Goal: Information Seeking & Learning: Understand process/instructions

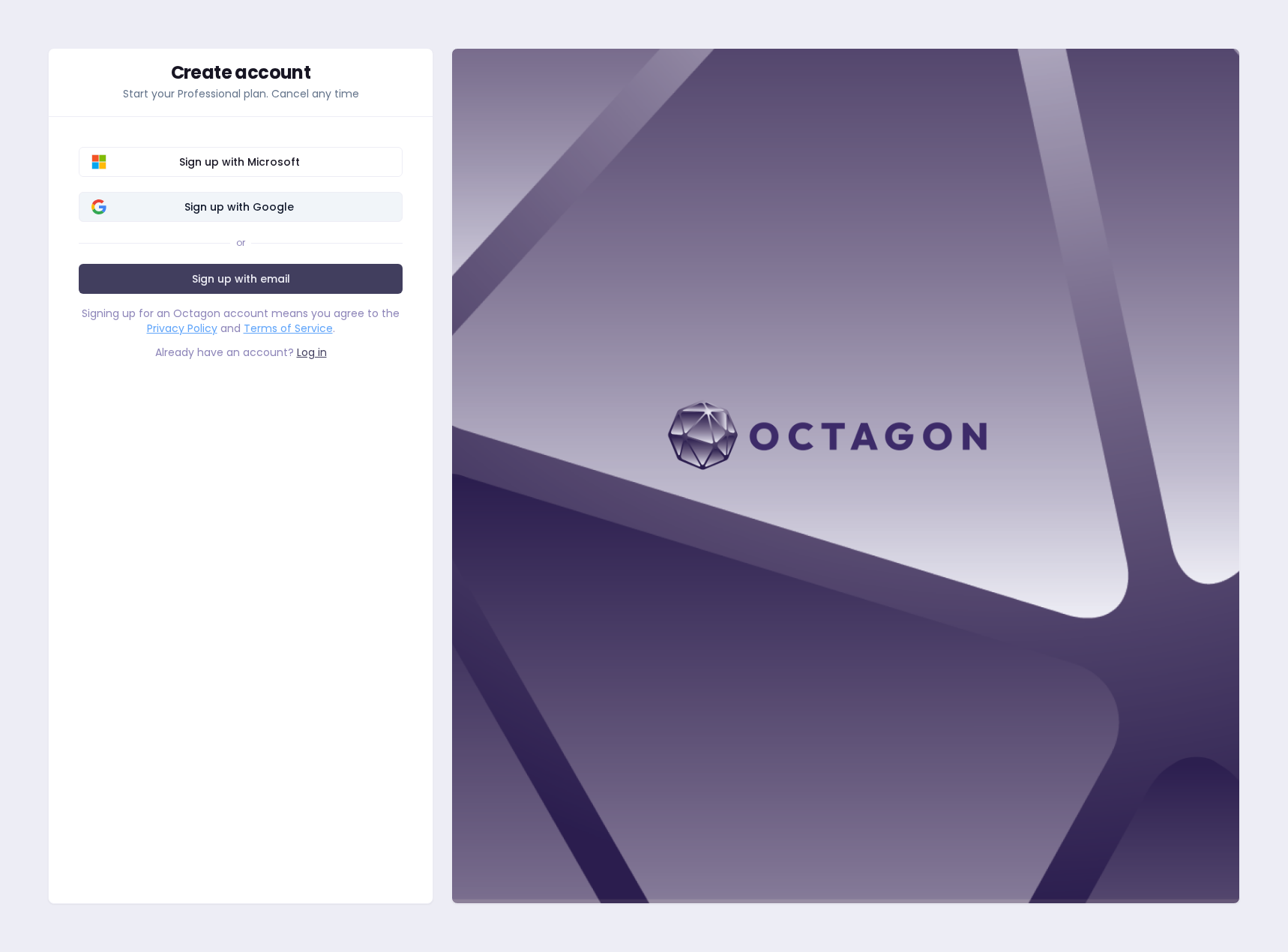
click at [240, 205] on span "Sign up with Google" at bounding box center [239, 207] width 302 height 15
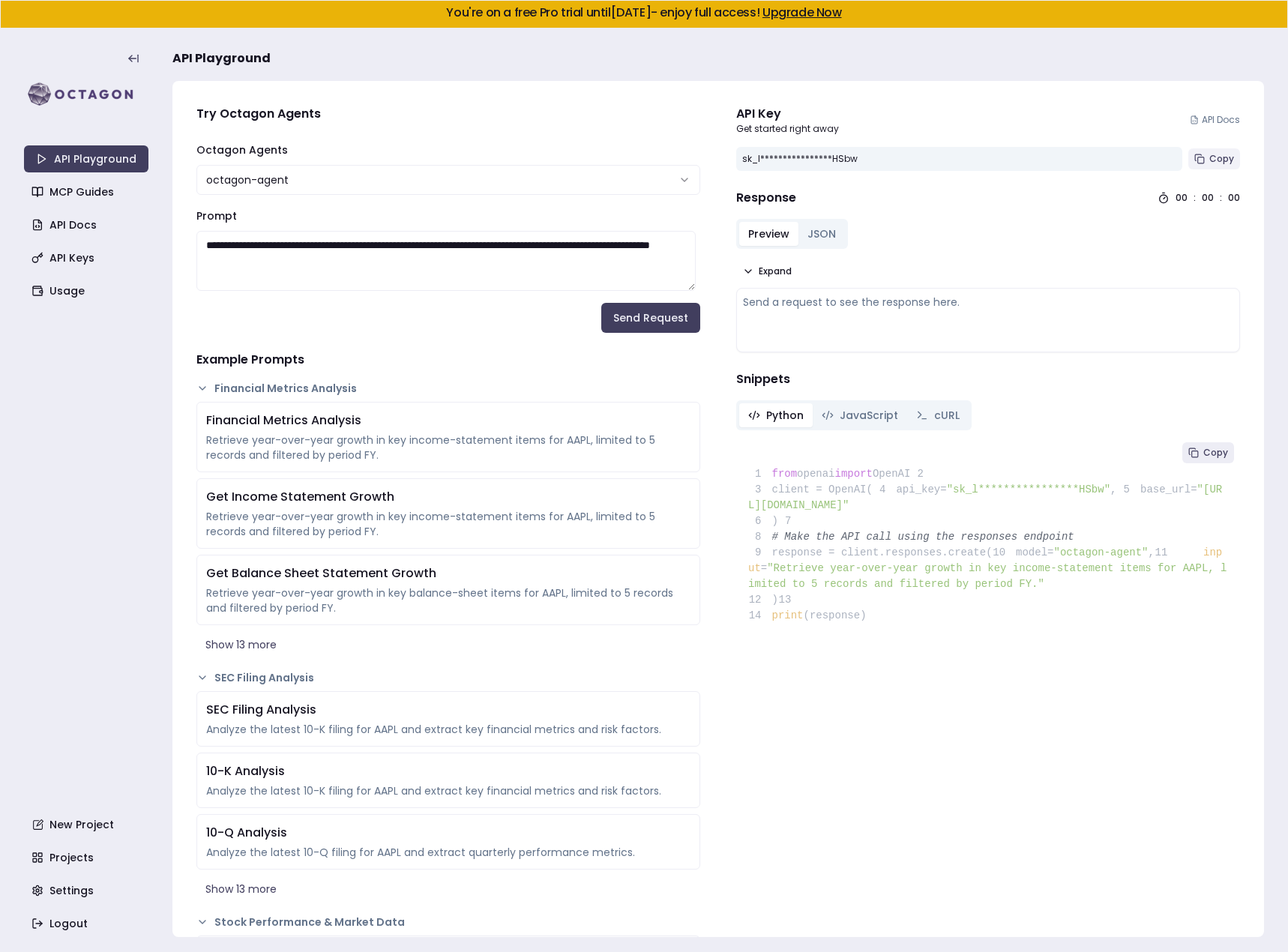
click at [1219, 163] on span "Copy" at bounding box center [1222, 159] width 24 height 12
click at [1219, 161] on span "Copy" at bounding box center [1222, 159] width 24 height 12
click at [821, 235] on button "JSON" at bounding box center [821, 234] width 47 height 24
click at [839, 414] on span "JavaScript" at bounding box center [869, 415] width 58 height 15
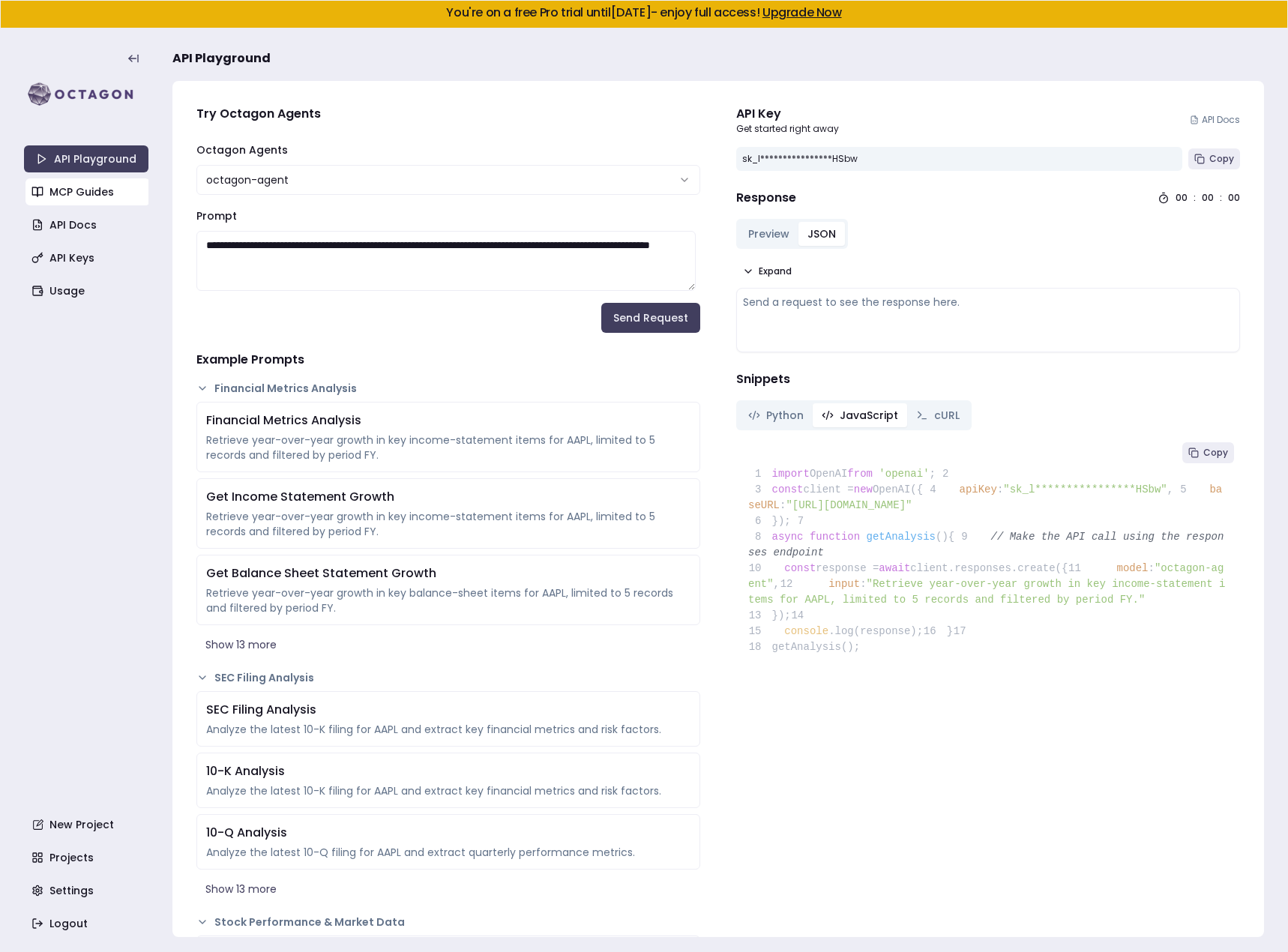
click at [96, 193] on link "MCP Guides" at bounding box center [88, 192] width 125 height 27
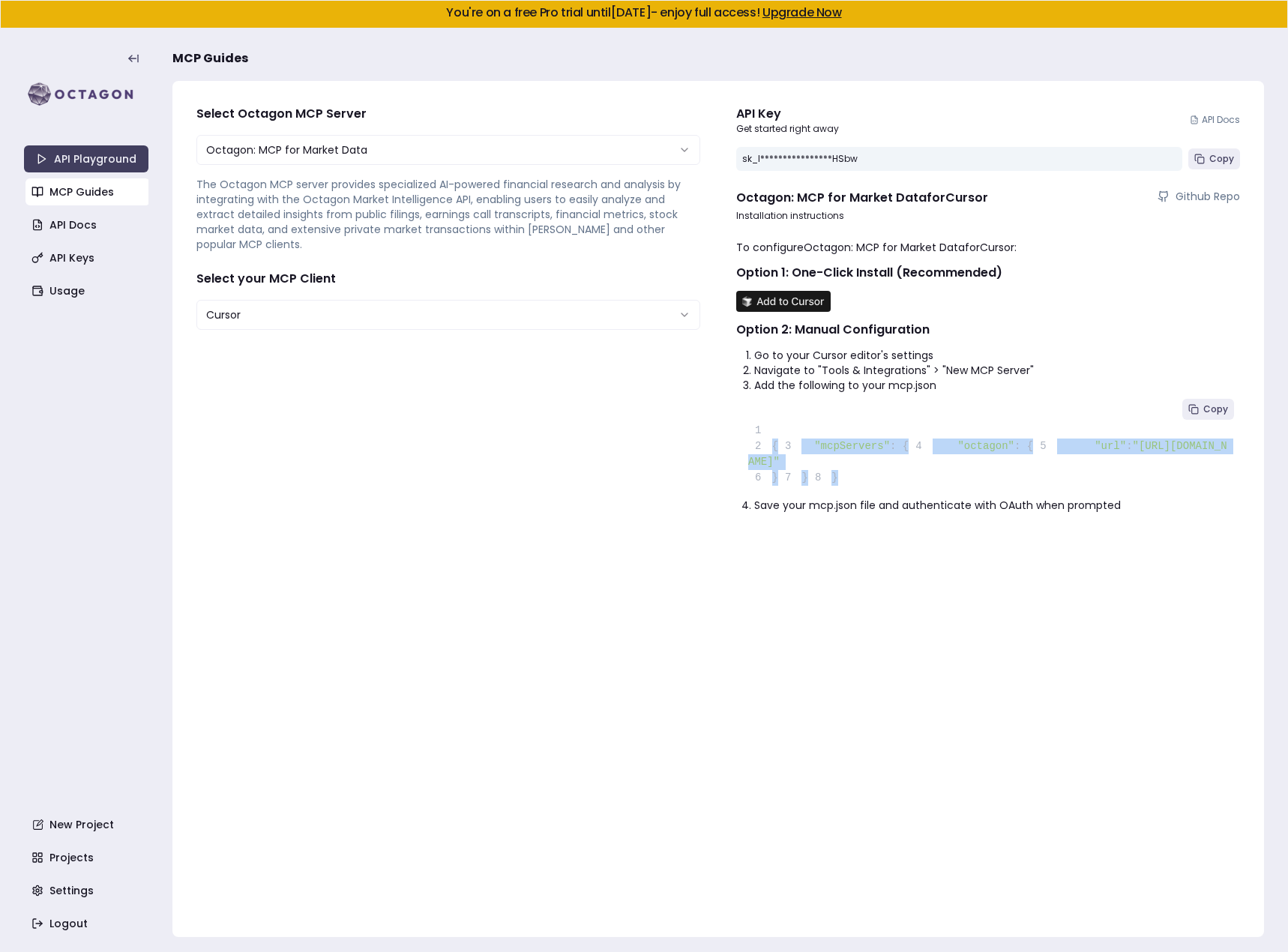
drag, startPoint x: 821, startPoint y: 535, endPoint x: 765, endPoint y: 447, distance: 104.3
click at [765, 447] on pre "1 2 { 3 "mcpServers" : { 4 "octagon" : { 5 "url" : "[URL][DOMAIN_NAME]" 6 } 7 }…" at bounding box center [988, 445] width 504 height 105
copy code "{ 3 "mcpServers" : { 4 "octagon" : { 5 "url" : "[URL][DOMAIN_NAME]" 6 } 7 } 8 }"
drag, startPoint x: 1227, startPoint y: 161, endPoint x: 1216, endPoint y: 164, distance: 11.4
click at [1227, 161] on span "Copy" at bounding box center [1222, 159] width 24 height 12
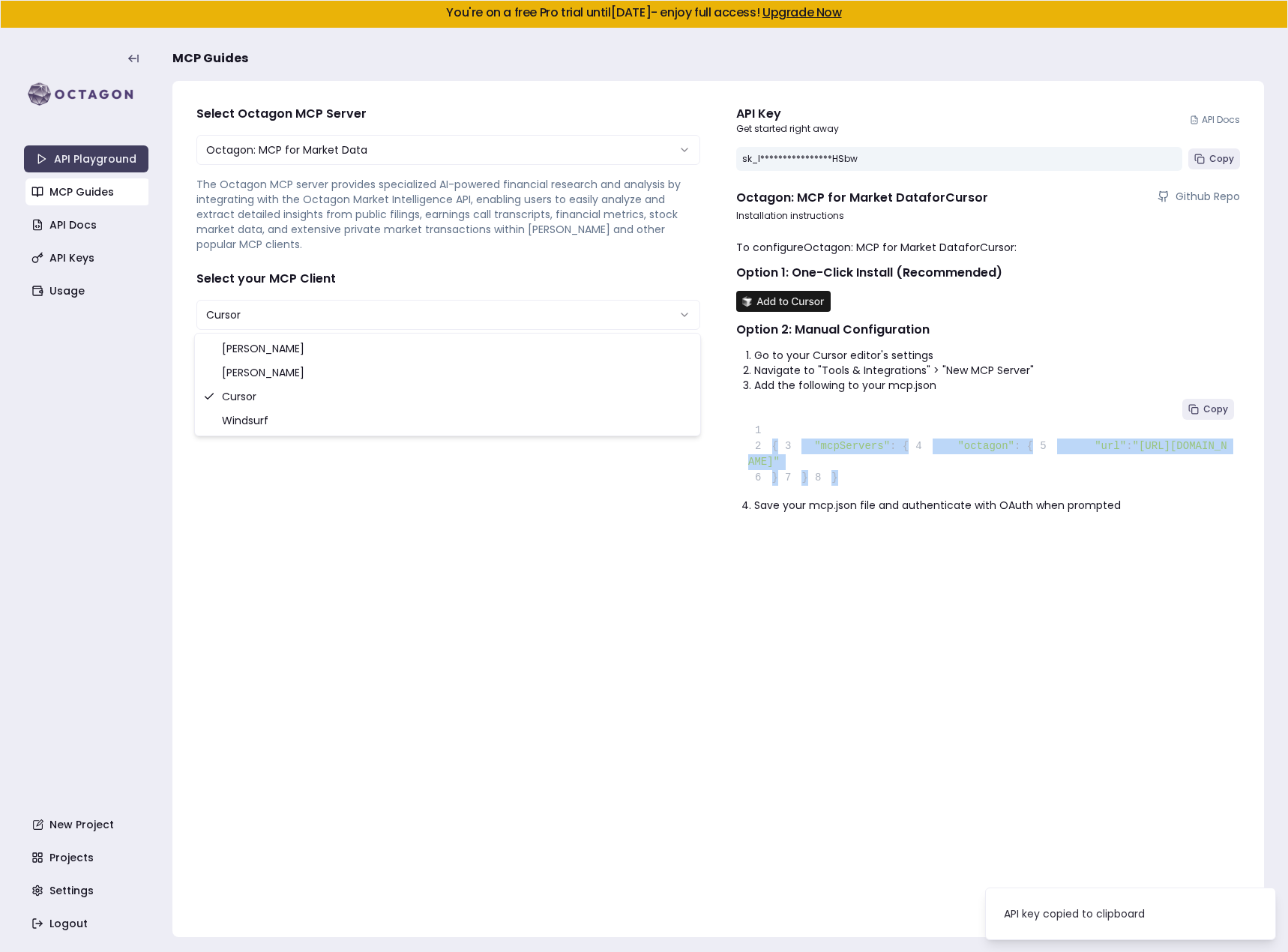
click at [335, 317] on html "**********" at bounding box center [644, 476] width 1288 height 952
select select "**********"
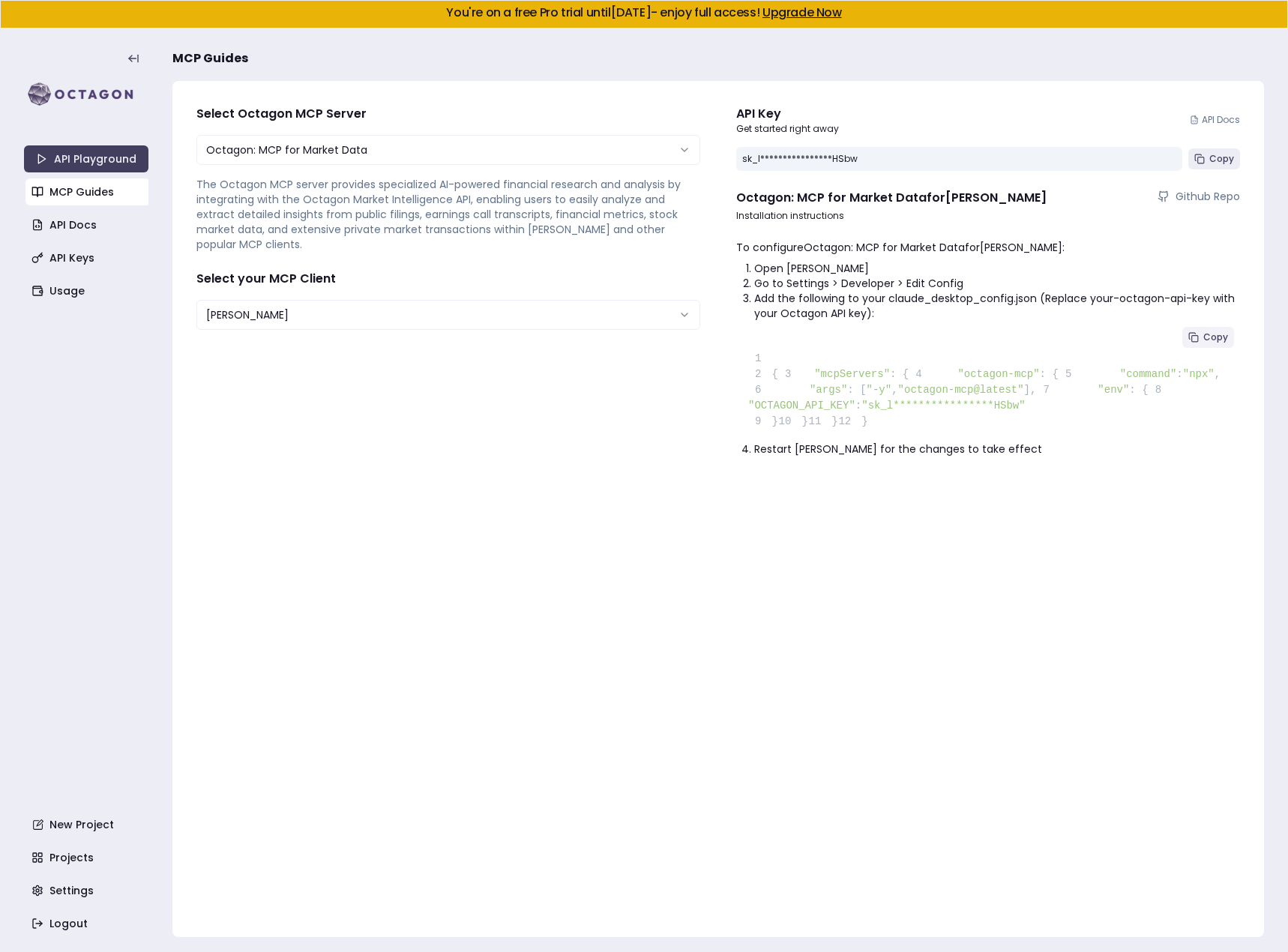
click at [1222, 335] on span "Copy" at bounding box center [1215, 337] width 24 height 12
